Goal: Task Accomplishment & Management: Manage account settings

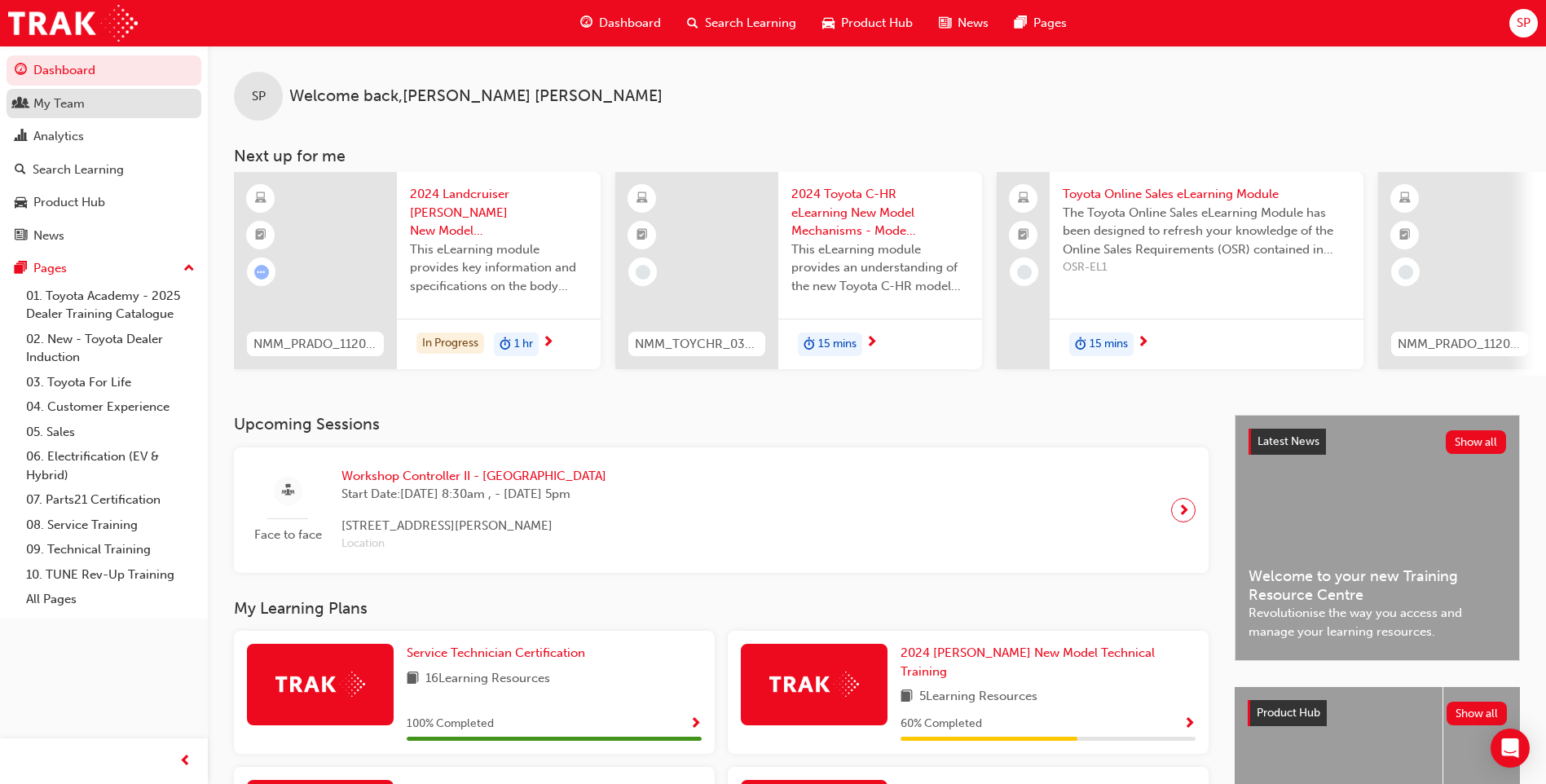
click at [102, 98] on div "My Team" at bounding box center [104, 104] width 179 height 20
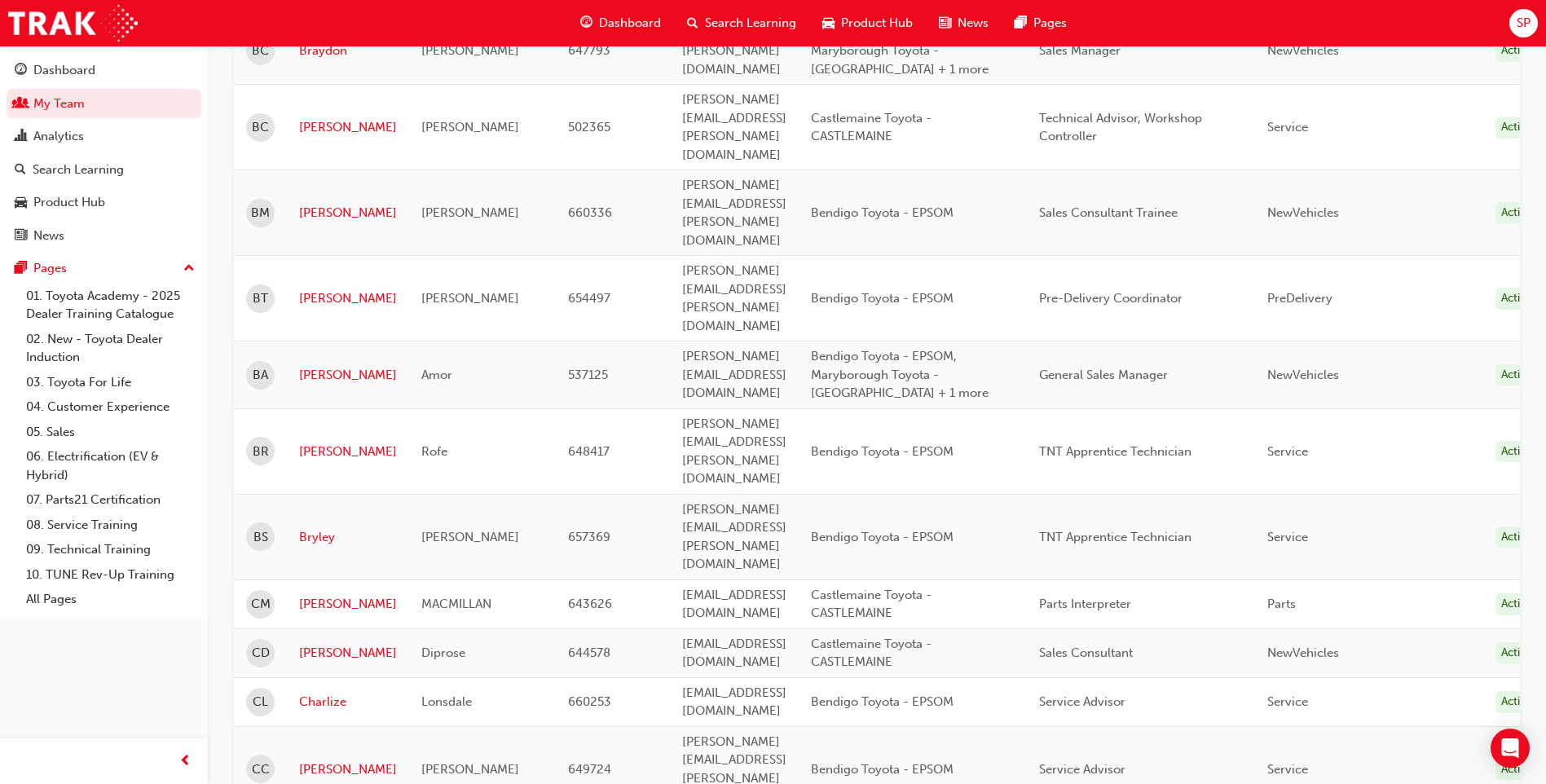
scroll to position [1141, 0]
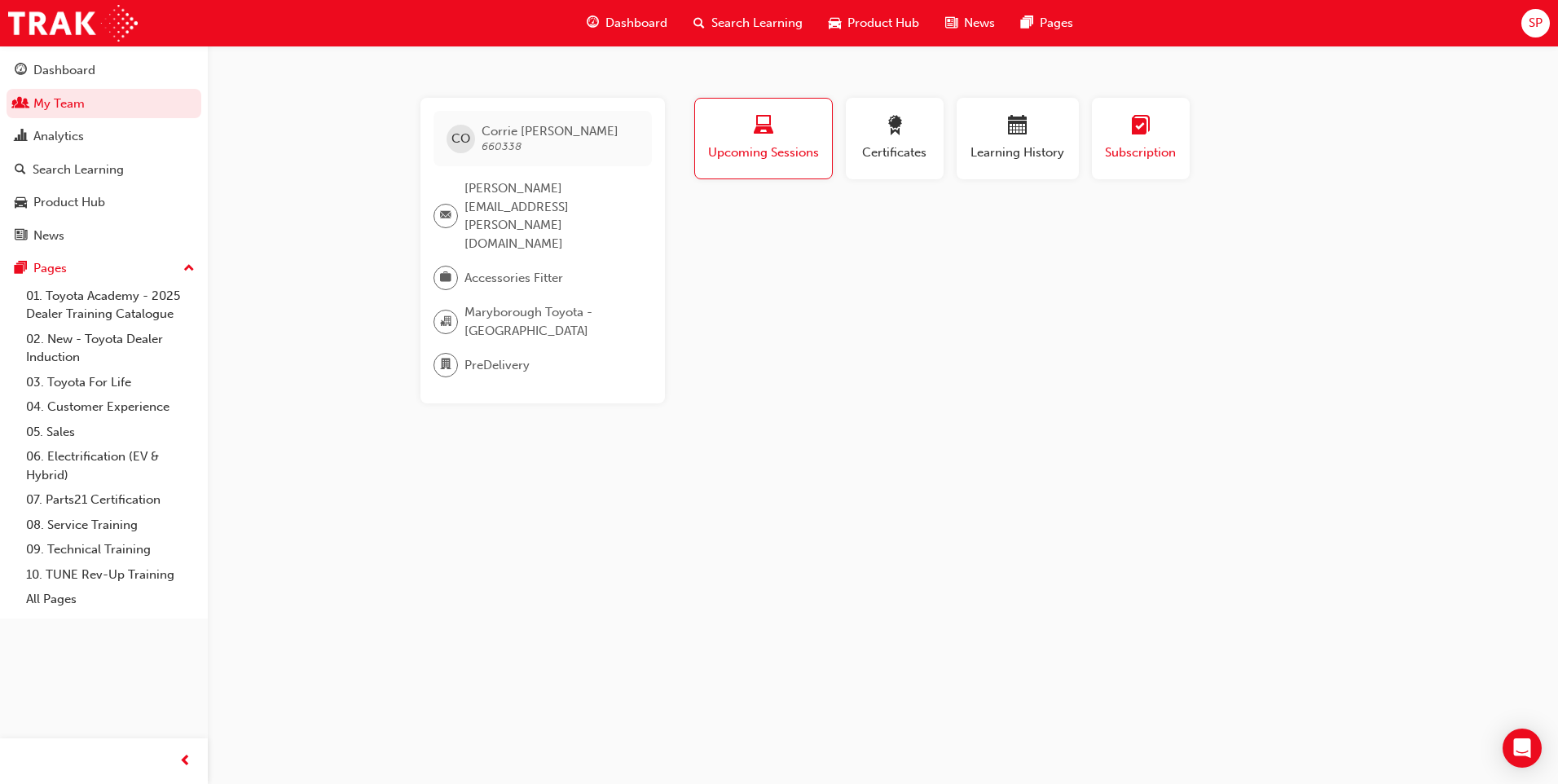
click at [1146, 142] on div "Subscription" at bounding box center [1141, 139] width 74 height 46
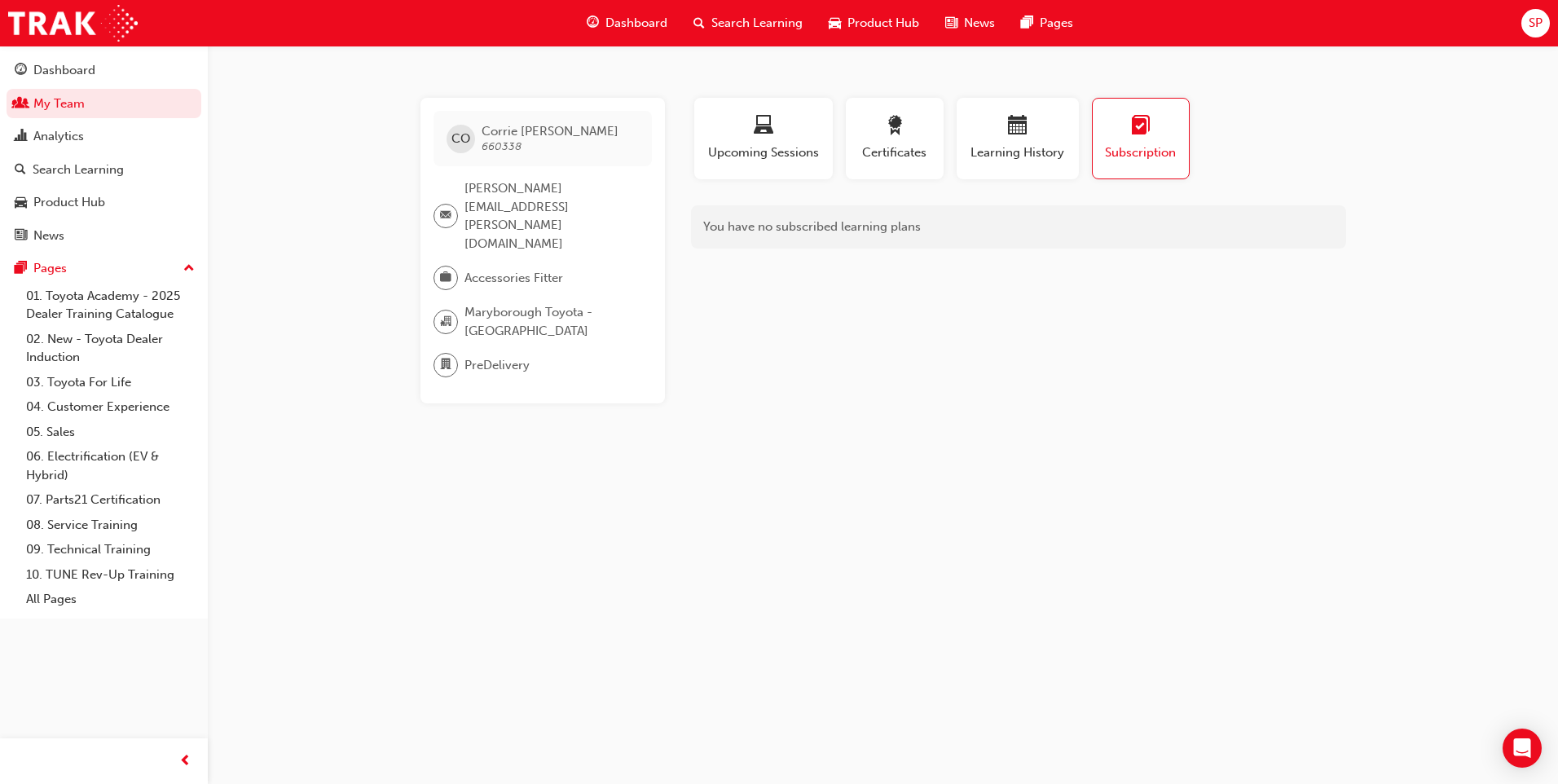
click at [1146, 142] on div "Subscription" at bounding box center [1141, 139] width 72 height 46
click at [772, 120] on span "laptop-icon" at bounding box center [763, 127] width 19 height 22
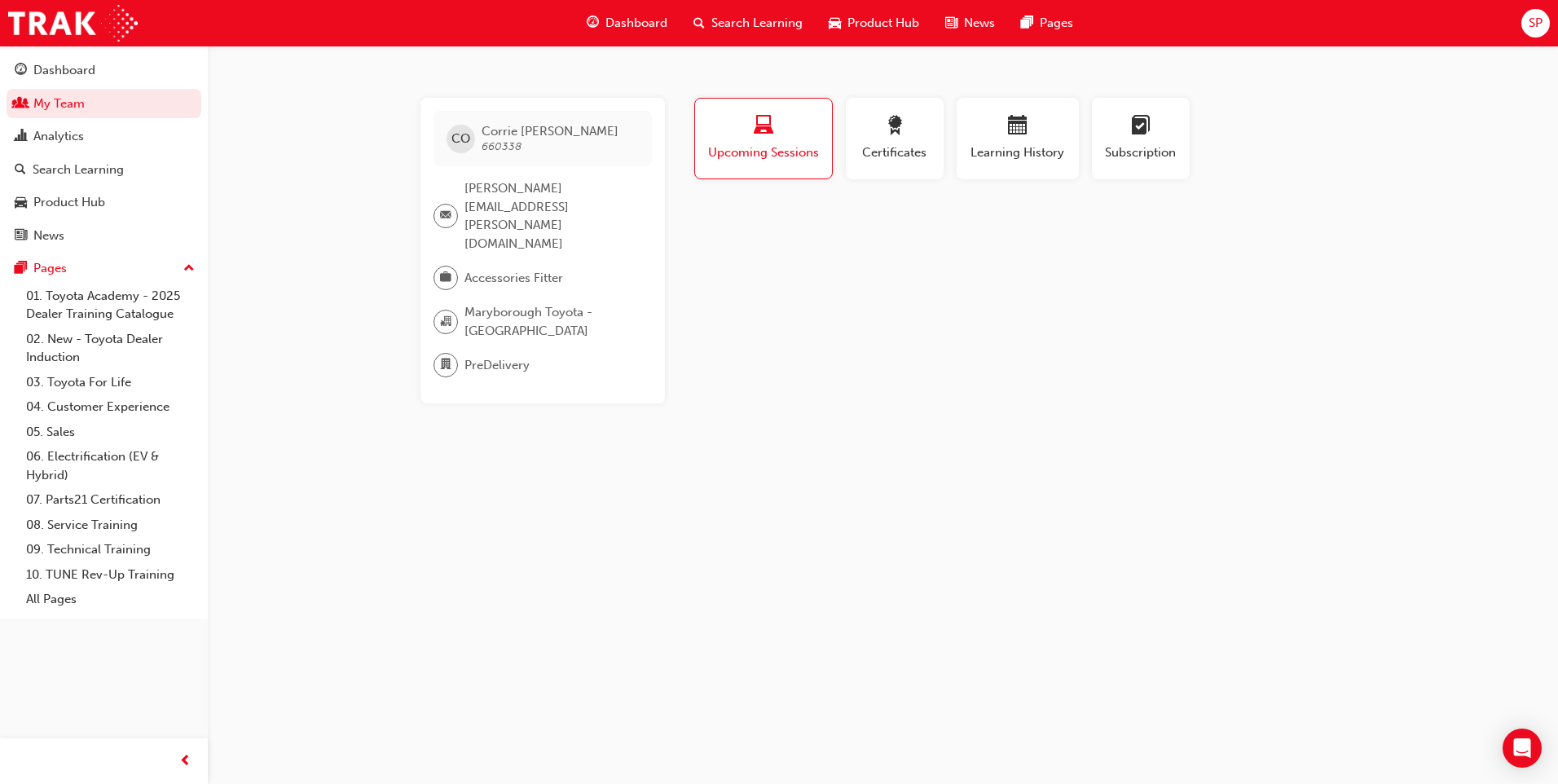
click at [516, 219] on div "CO [PERSON_NAME] 660338 [PERSON_NAME][EMAIL_ADDRESS][PERSON_NAME][DOMAIN_NAME] …" at bounding box center [542, 251] width 244 height 306
